Goal: Navigation & Orientation: Find specific page/section

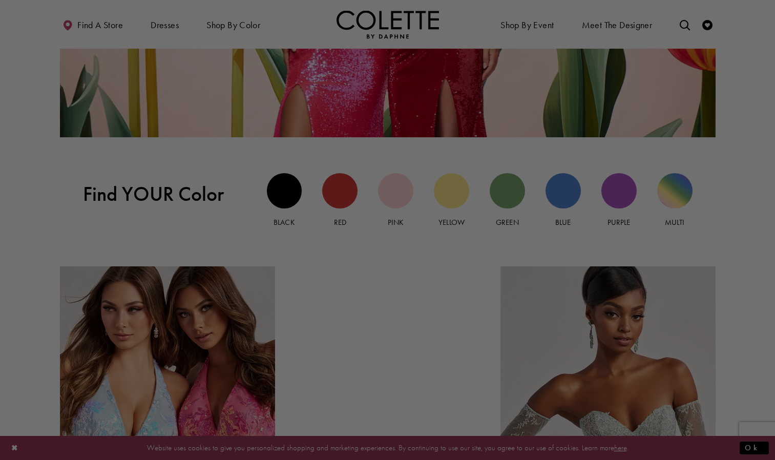
scroll to position [905, 0]
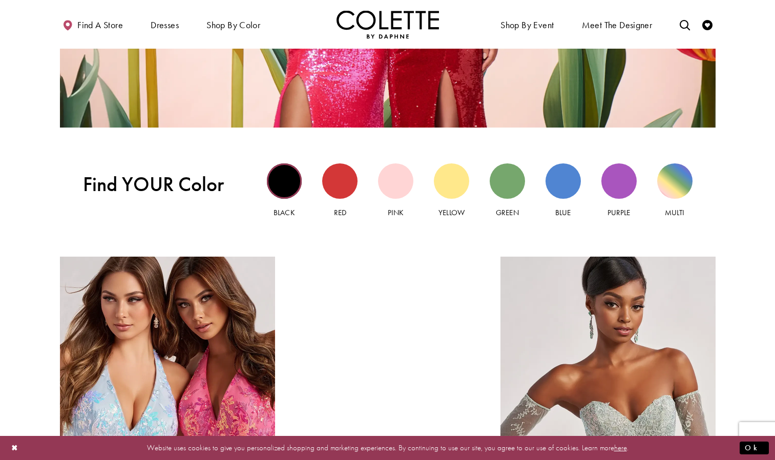
click at [283, 203] on link "Black" at bounding box center [284, 190] width 35 height 55
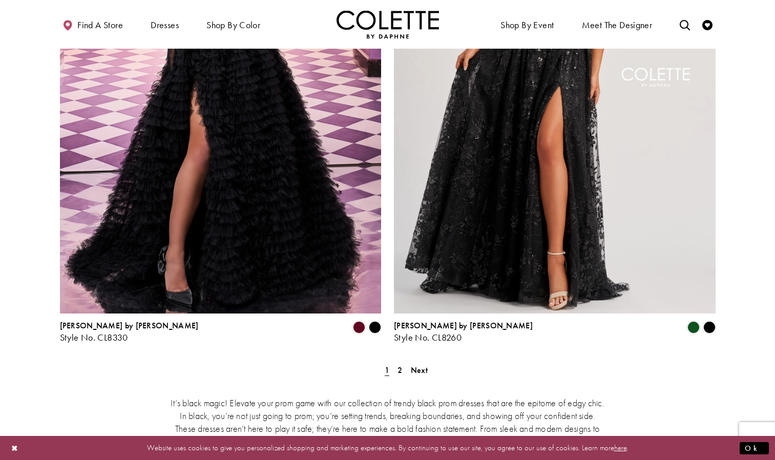
scroll to position [1802, 0]
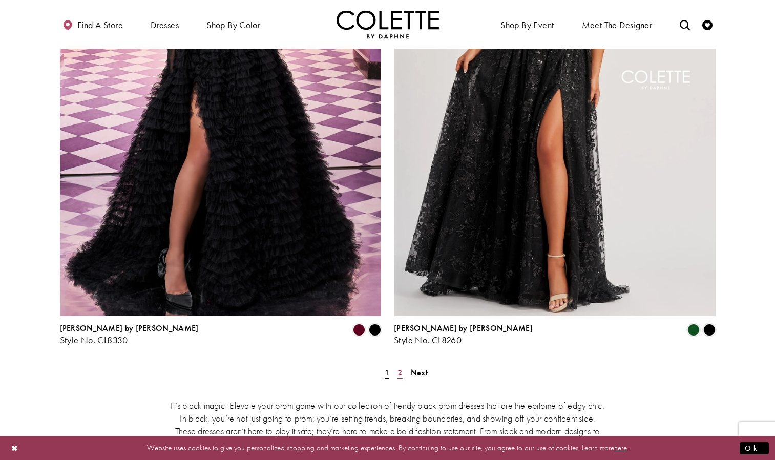
click at [404, 365] on link "2" at bounding box center [399, 372] width 11 height 15
